Goal: Task Accomplishment & Management: Complete application form

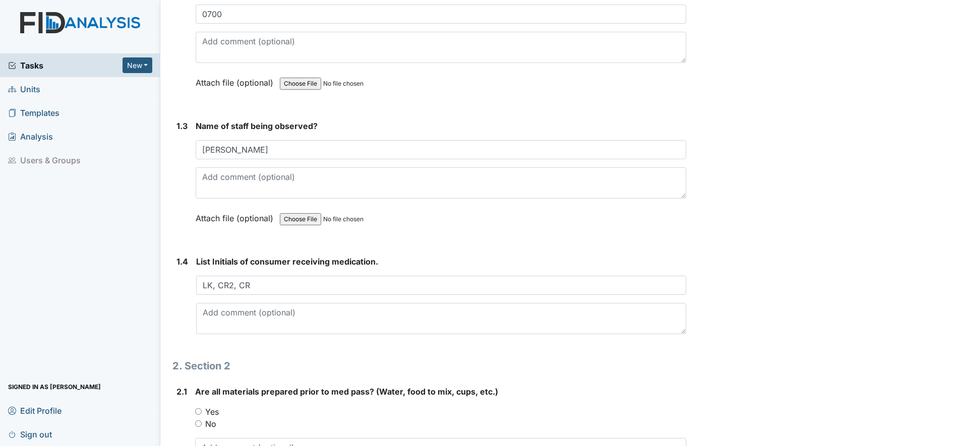
scroll to position [315, 0]
type input "LK, CR2, CR"
click at [198, 412] on input "Yes" at bounding box center [198, 411] width 7 height 7
radio input "true"
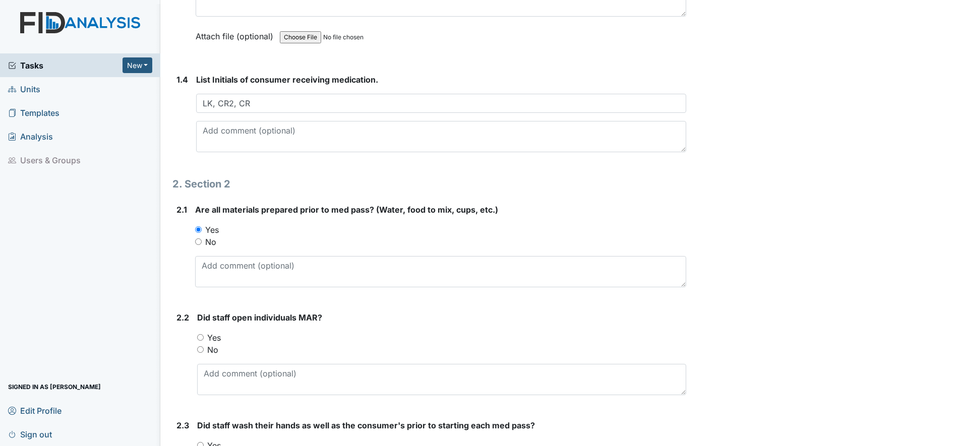
scroll to position [504, 0]
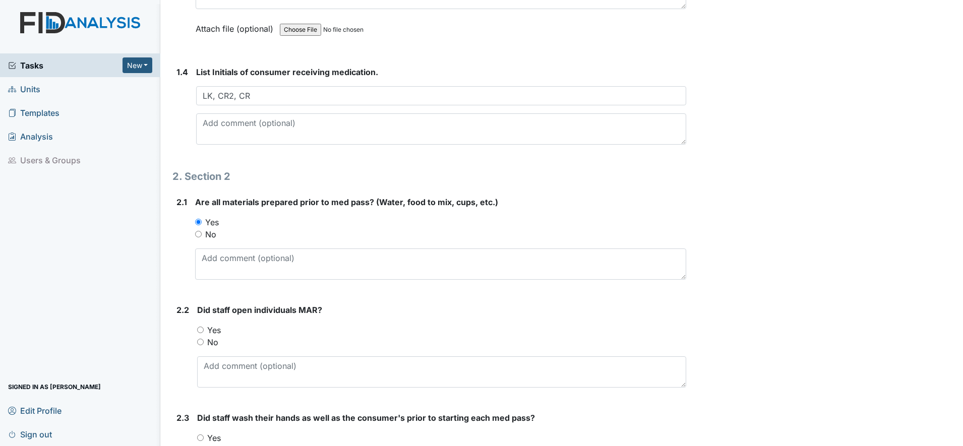
click at [202, 329] on input "Yes" at bounding box center [200, 330] width 7 height 7
radio input "true"
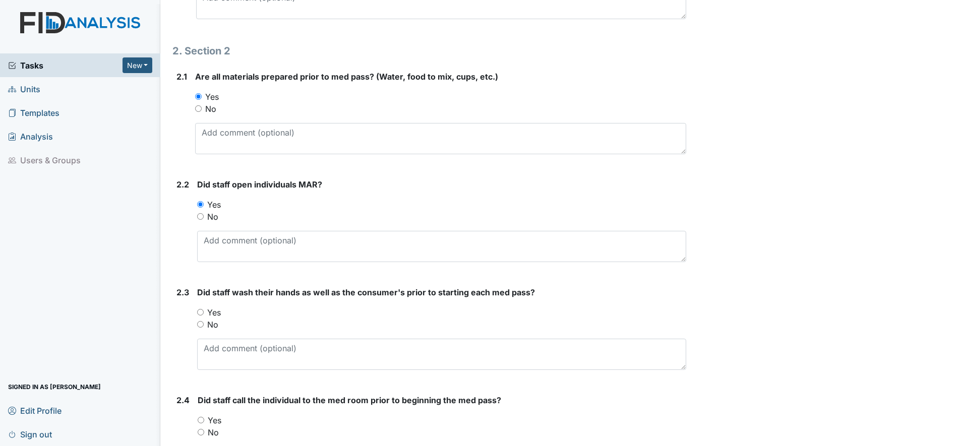
scroll to position [630, 0]
click at [200, 313] on input "Yes" at bounding box center [200, 312] width 7 height 7
radio input "true"
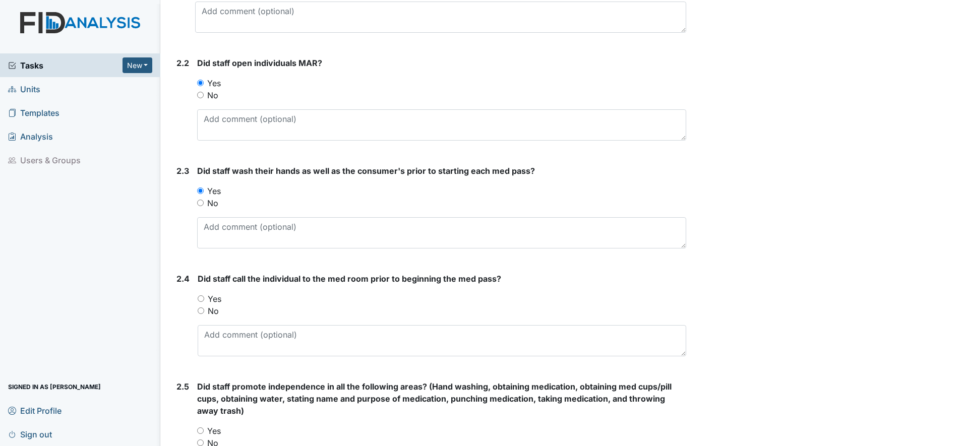
scroll to position [756, 0]
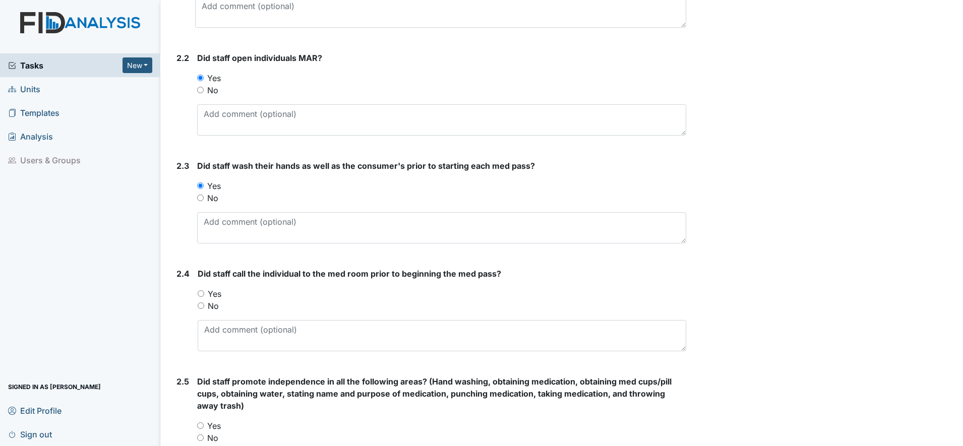
click at [202, 294] on input "Yes" at bounding box center [201, 293] width 7 height 7
radio input "true"
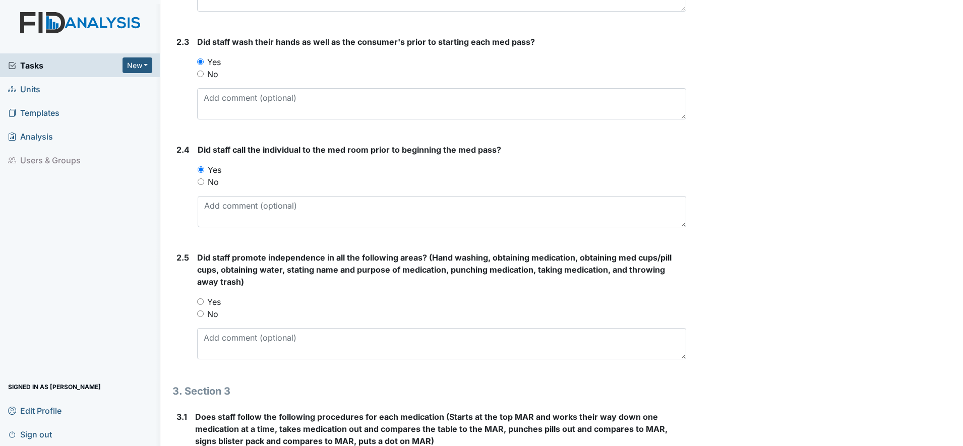
scroll to position [882, 0]
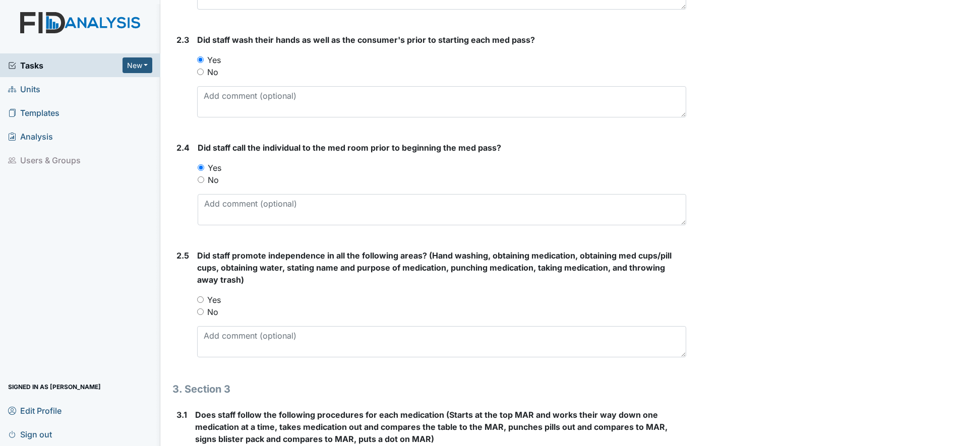
click at [200, 300] on input "Yes" at bounding box center [200, 299] width 7 height 7
radio input "true"
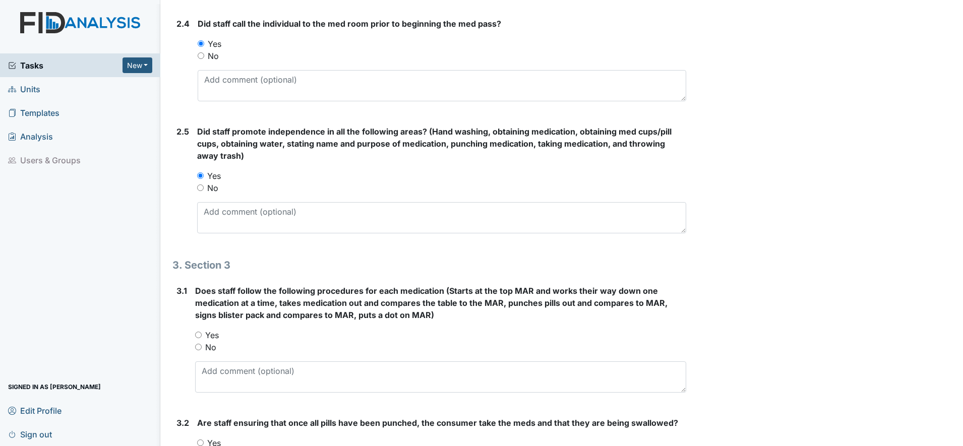
scroll to position [1008, 0]
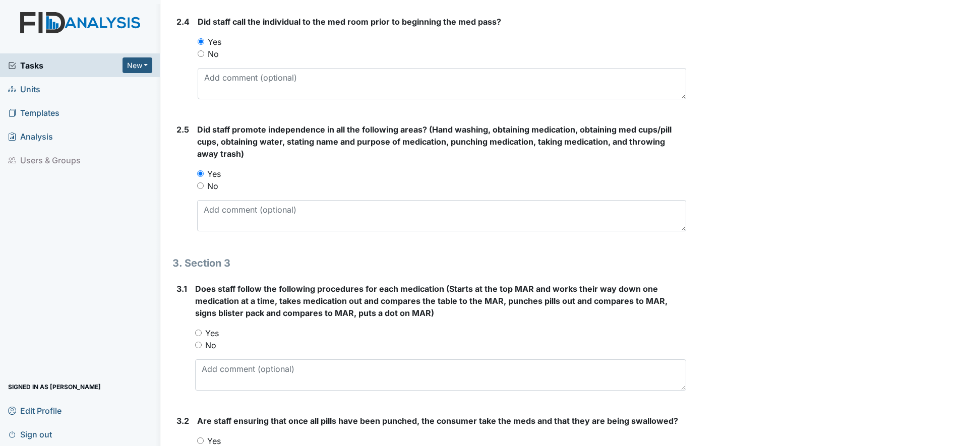
click at [199, 333] on input "Yes" at bounding box center [198, 333] width 7 height 7
radio input "true"
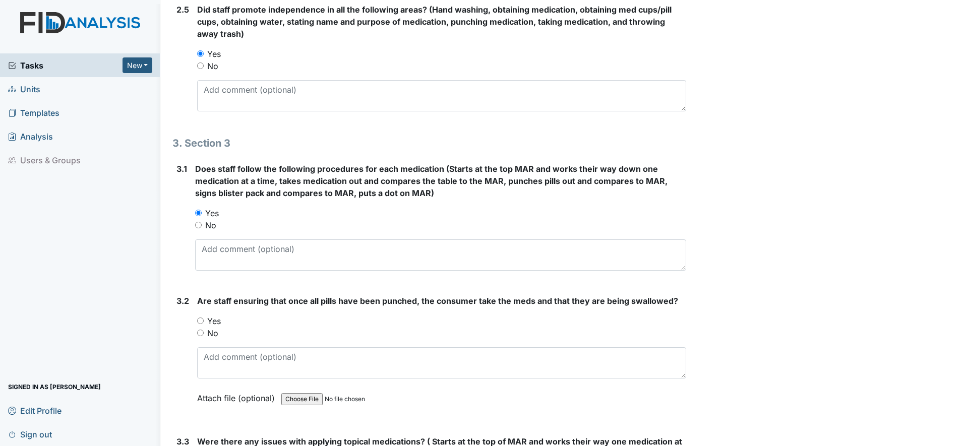
scroll to position [1134, 0]
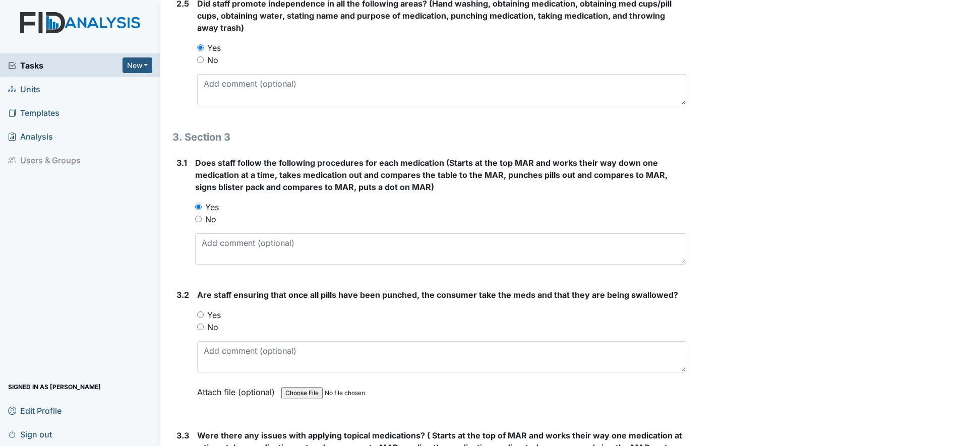
click at [200, 316] on input "Yes" at bounding box center [200, 315] width 7 height 7
radio input "true"
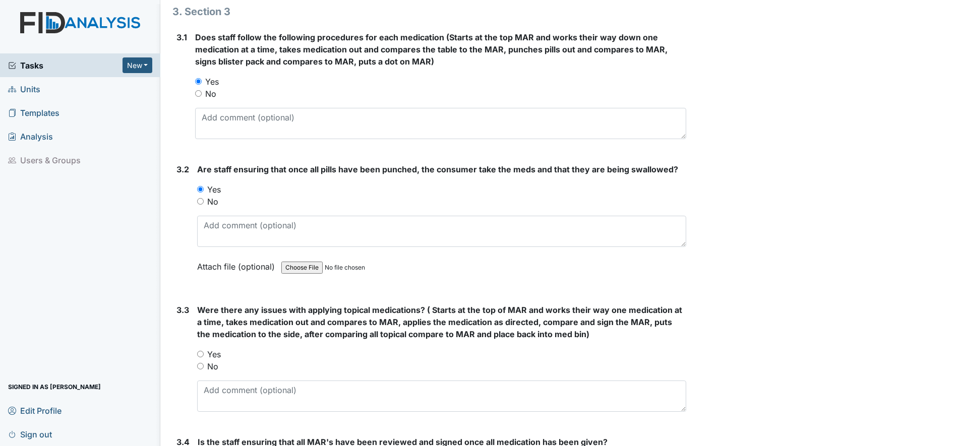
scroll to position [1260, 0]
click at [205, 355] on div "Yes" at bounding box center [441, 354] width 489 height 12
click at [202, 354] on input "Yes" at bounding box center [200, 353] width 7 height 7
radio input "true"
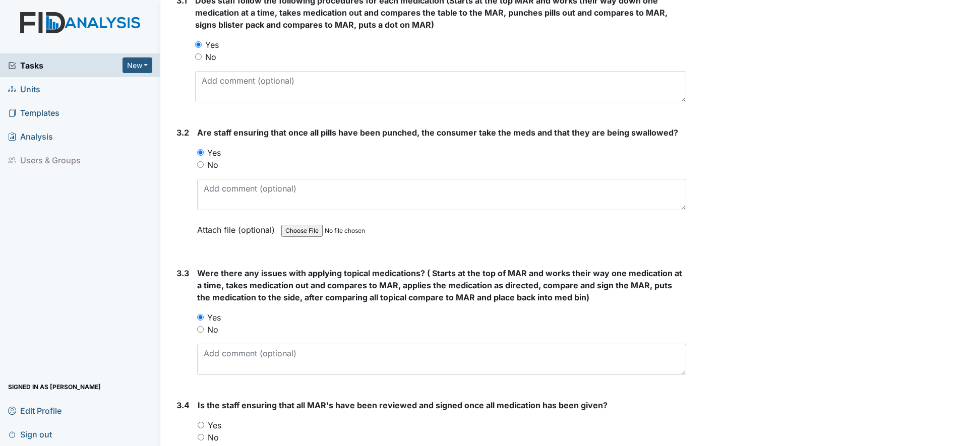
scroll to position [1386, 0]
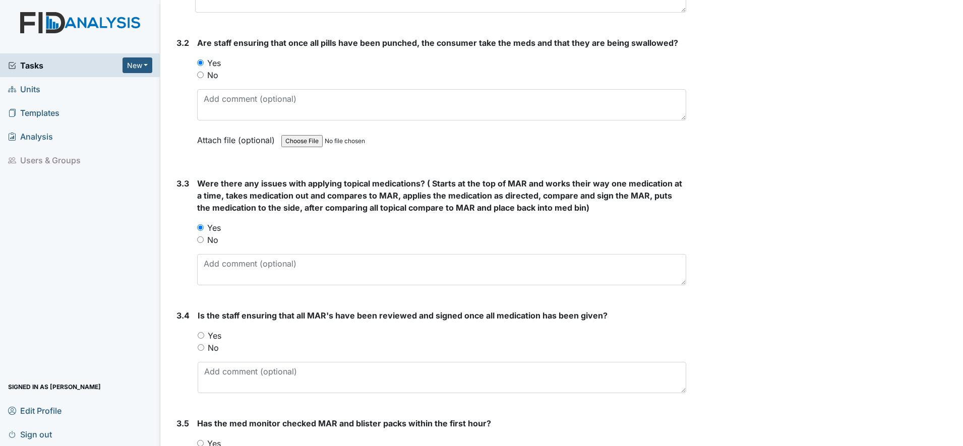
click at [204, 337] on input "Yes" at bounding box center [201, 335] width 7 height 7
radio input "true"
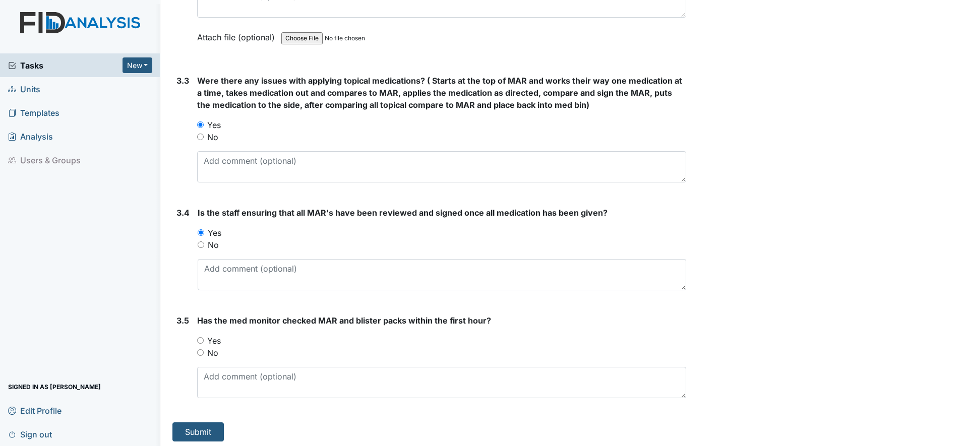
scroll to position [1493, 0]
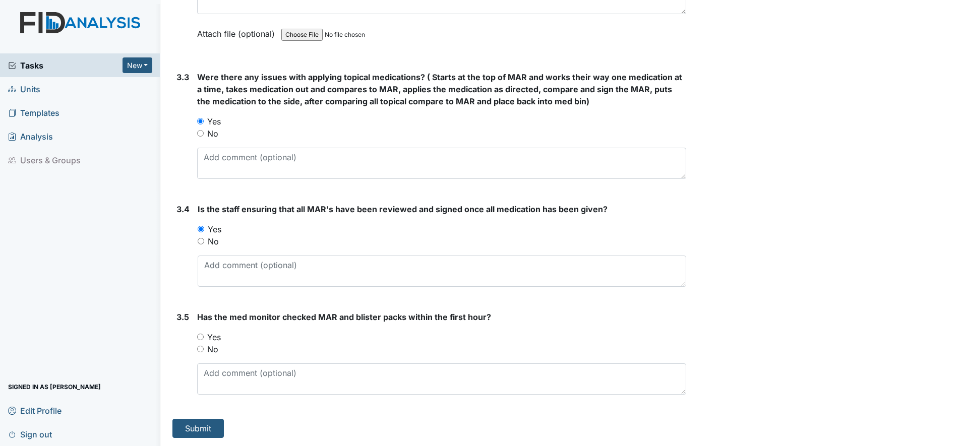
click at [199, 337] on input "Yes" at bounding box center [200, 337] width 7 height 7
radio input "true"
click at [203, 429] on button "Submit" at bounding box center [197, 428] width 51 height 19
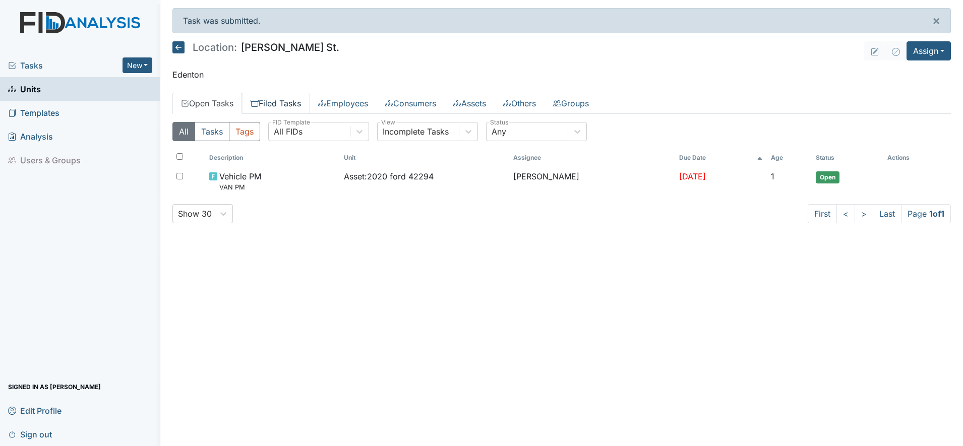
click at [293, 108] on link "Filed Tasks" at bounding box center [276, 103] width 68 height 21
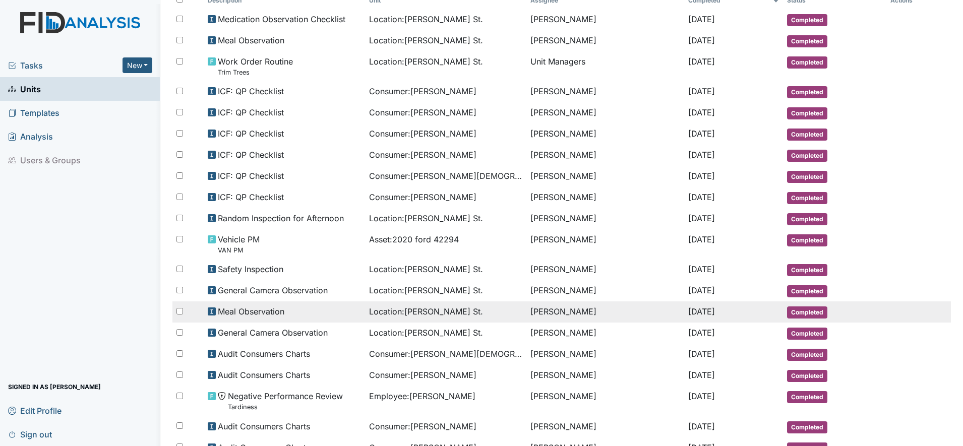
scroll to position [126, 0]
